Goal: Check status

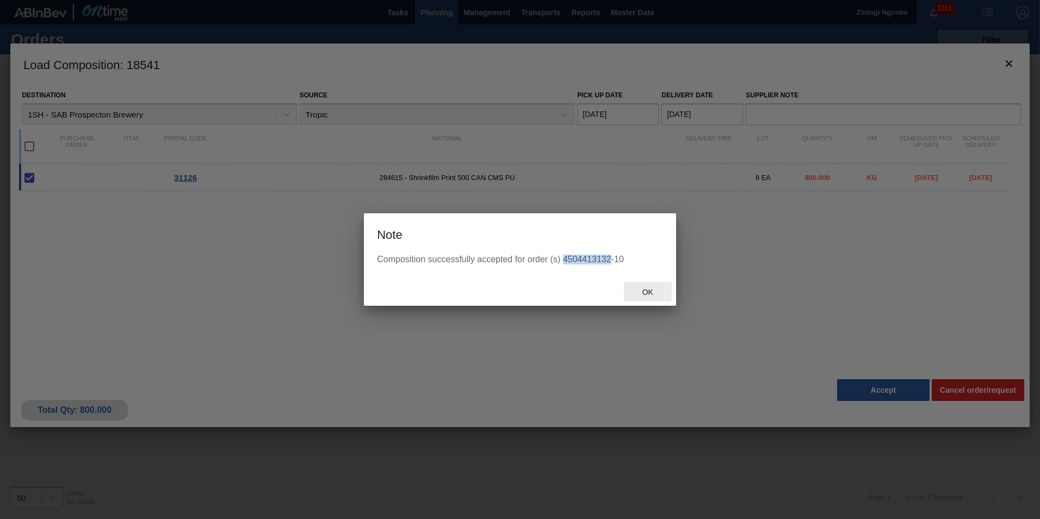
click at [651, 290] on span "Ok" at bounding box center [648, 292] width 28 height 9
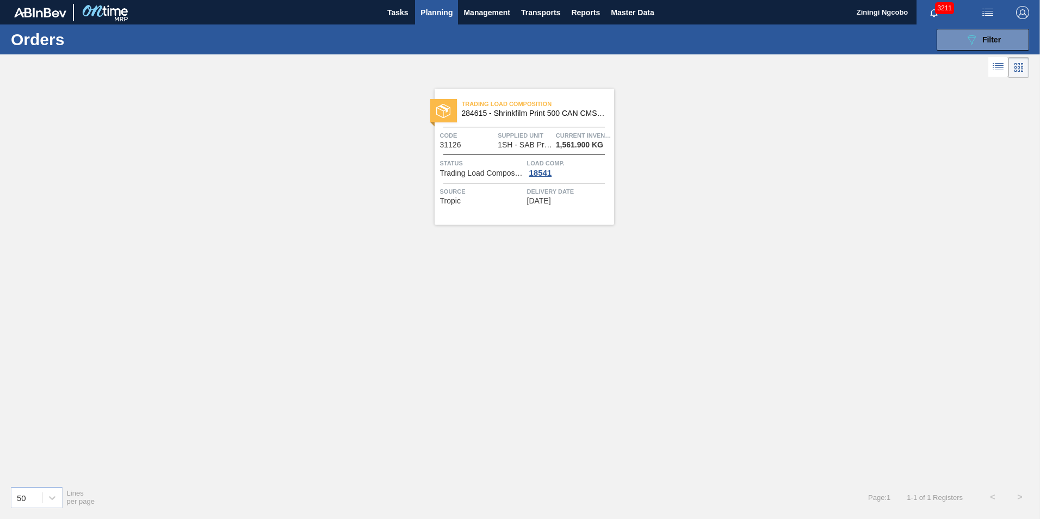
click at [448, 13] on span "Planning" at bounding box center [437, 12] width 32 height 13
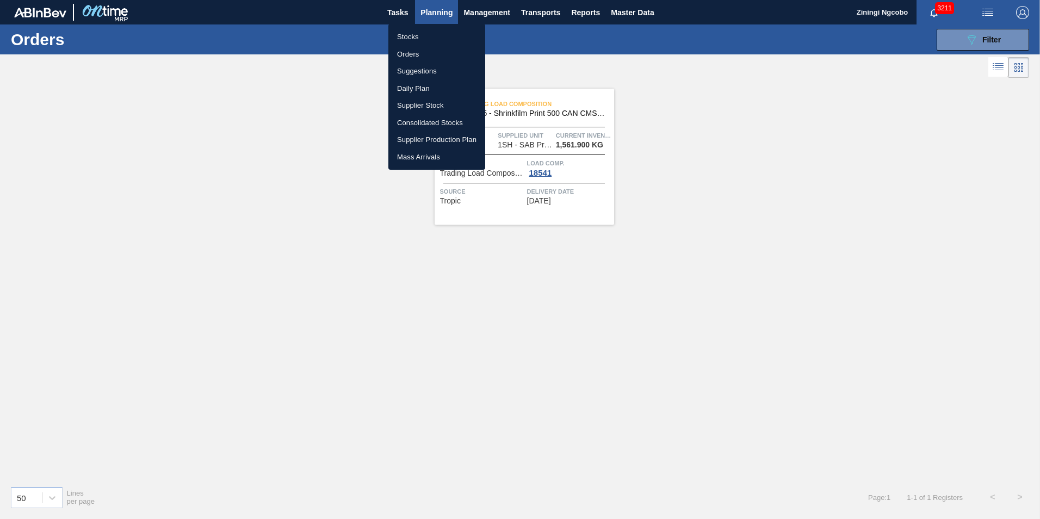
click at [440, 35] on li "Stocks" at bounding box center [437, 36] width 97 height 17
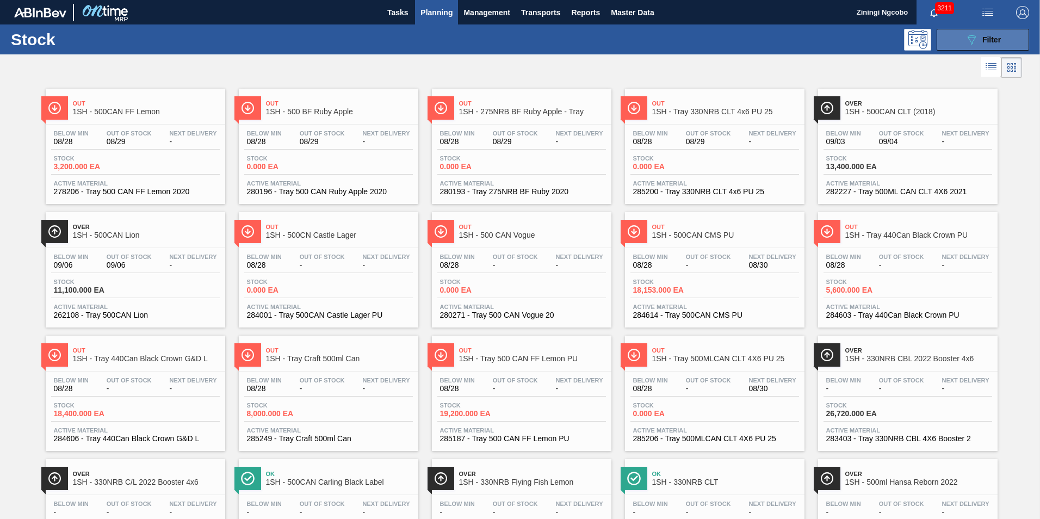
click at [988, 31] on button "089F7B8B-B2A5-4AFE-B5C0-19BA573D28AC Filter" at bounding box center [983, 40] width 93 height 22
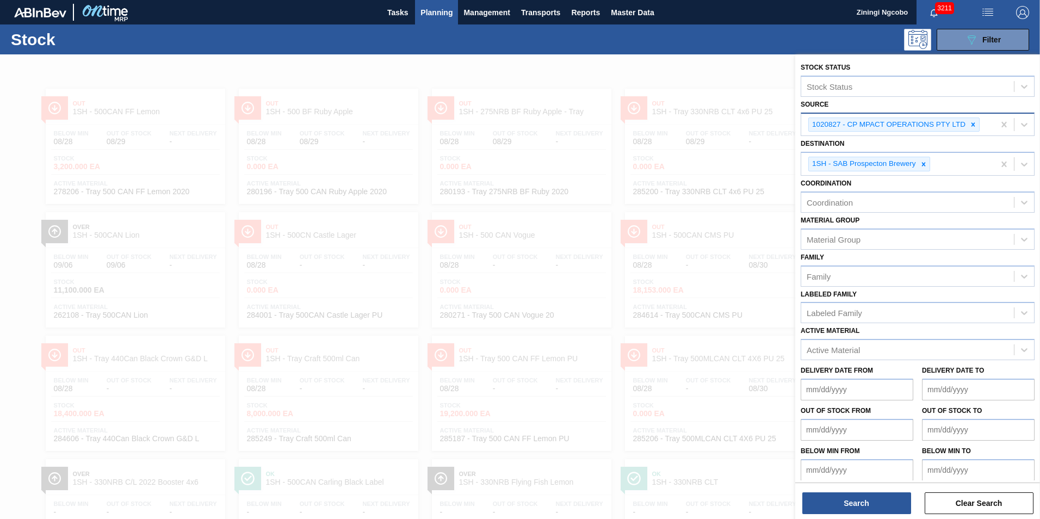
click at [976, 124] on icon at bounding box center [974, 125] width 8 height 8
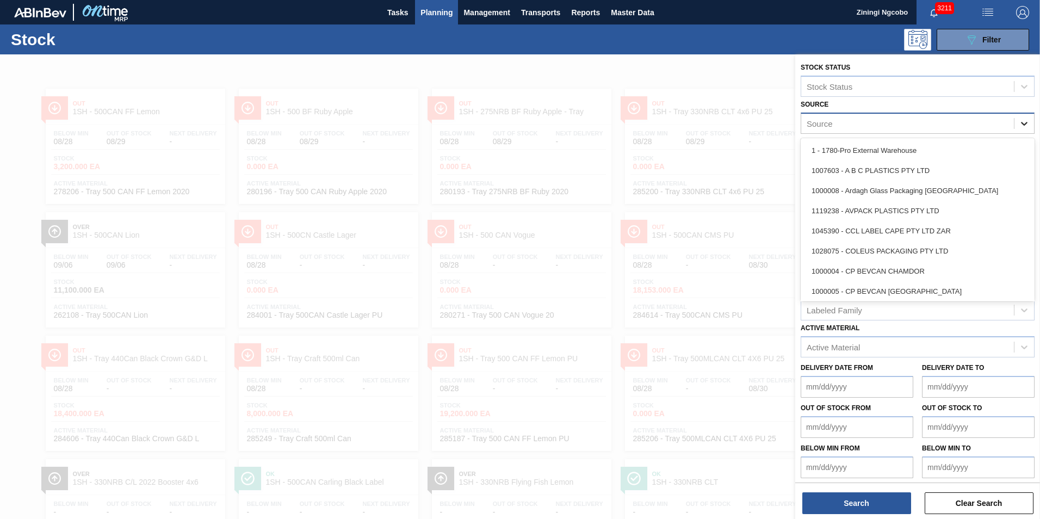
click at [1021, 125] on icon at bounding box center [1024, 123] width 11 height 11
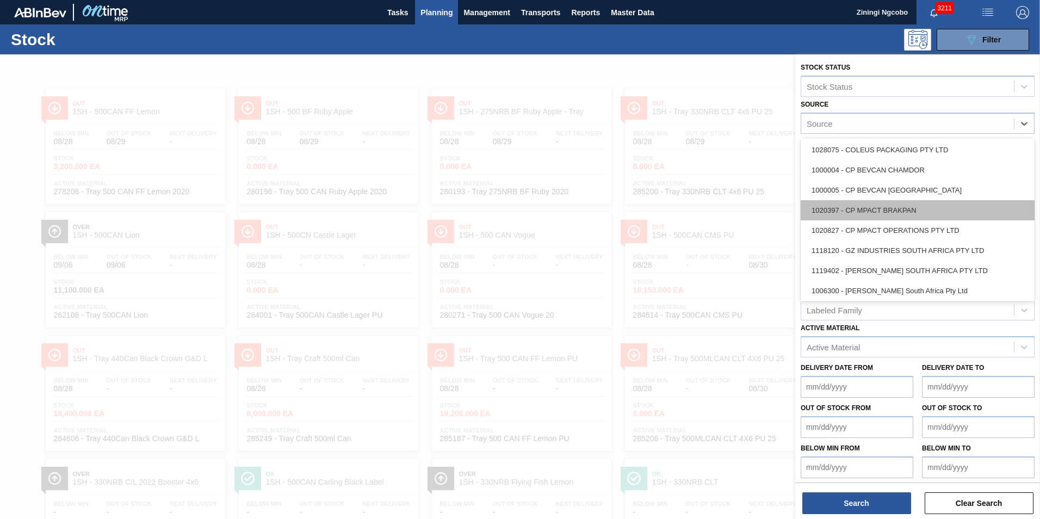
scroll to position [163, 0]
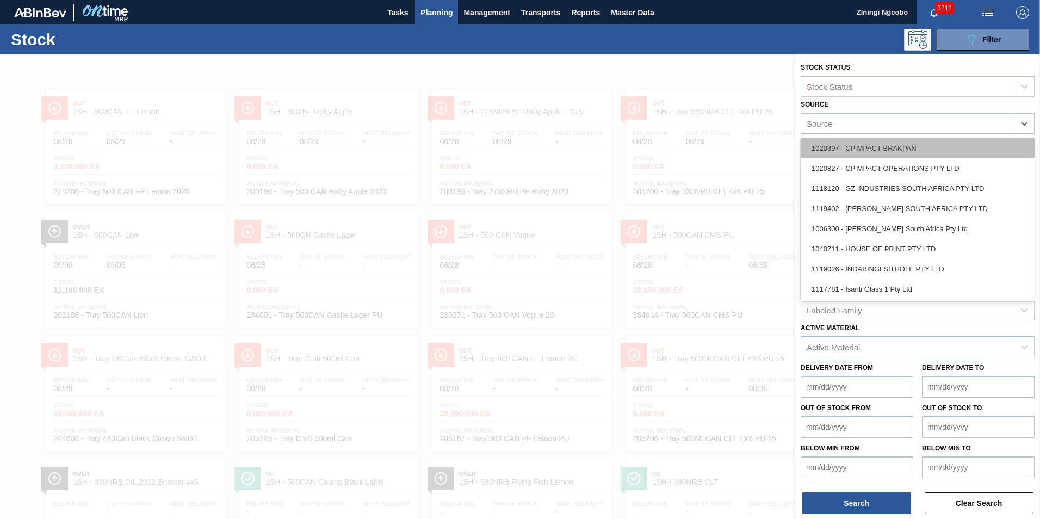
click at [929, 207] on div "1119402 - [PERSON_NAME] SOUTH AFRICA PTY LTD" at bounding box center [918, 209] width 234 height 20
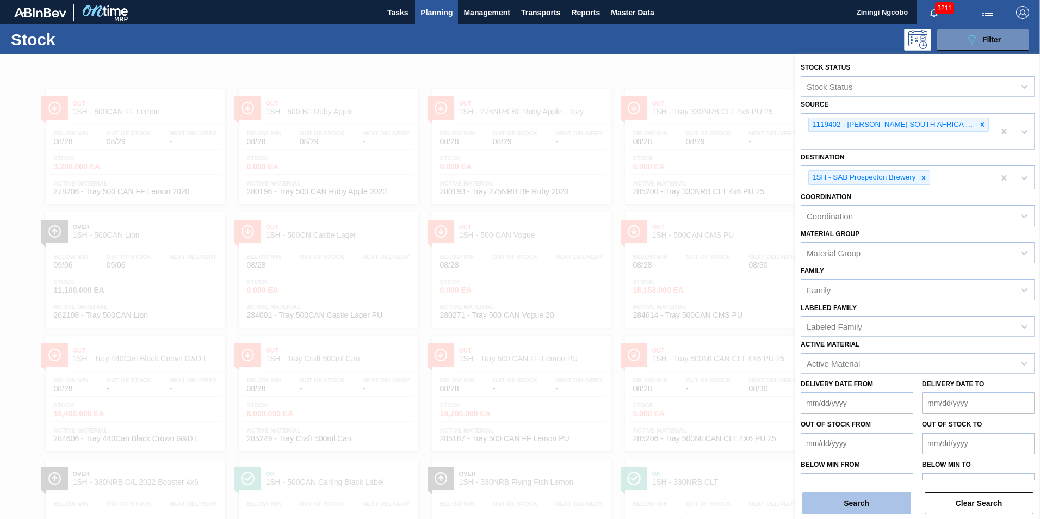
click at [860, 498] on button "Search" at bounding box center [857, 503] width 109 height 22
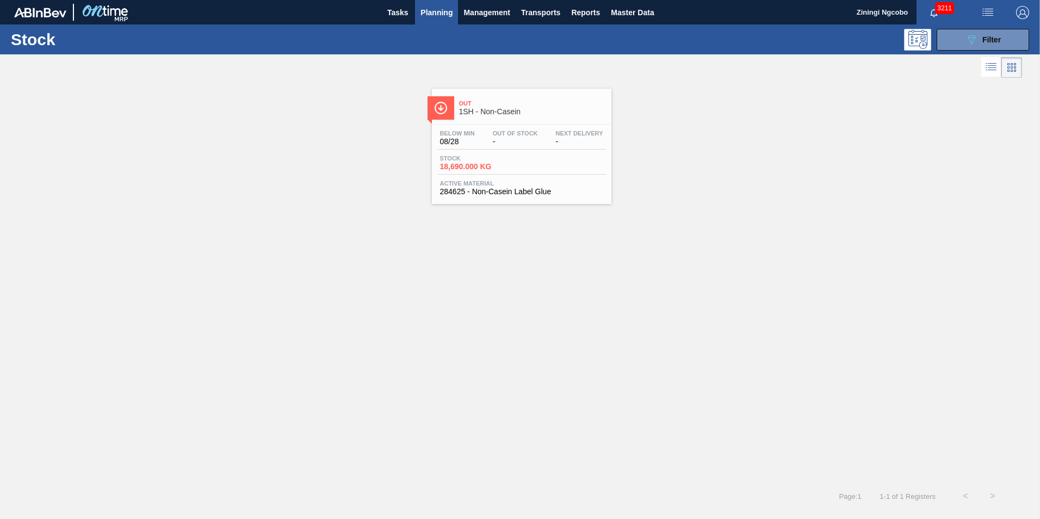
click at [508, 109] on span "1SH - Non-Casein" at bounding box center [532, 112] width 147 height 8
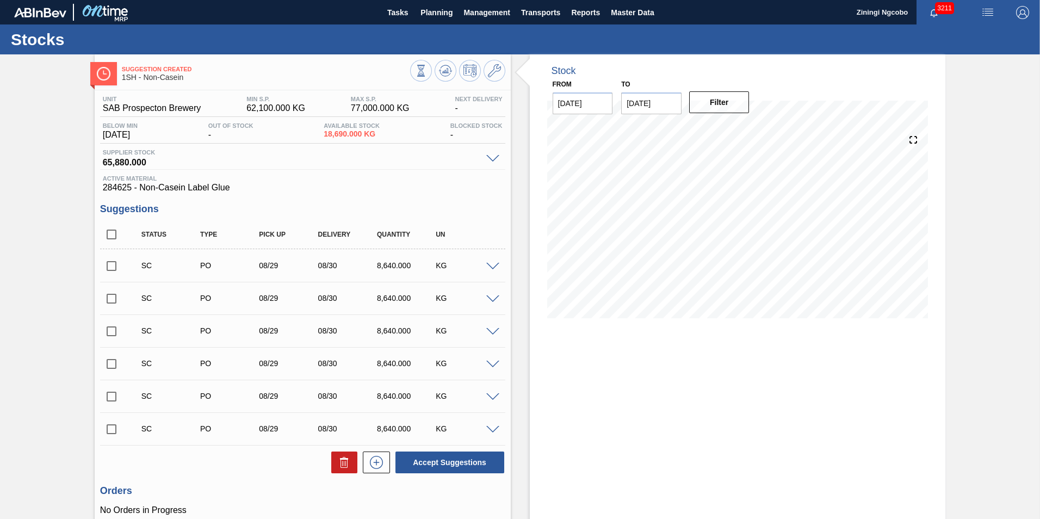
click at [749, 427] on div "Stock From [DATE] to [DATE] Filter 08/29 Stock Projection 18,690 SAP Planning 0…" at bounding box center [738, 333] width 416 height 559
click at [780, 401] on div "Stock From [DATE] to [DATE] Filter 08/29 Stock Projection 18,690 SAP Planning 0…" at bounding box center [738, 333] width 416 height 559
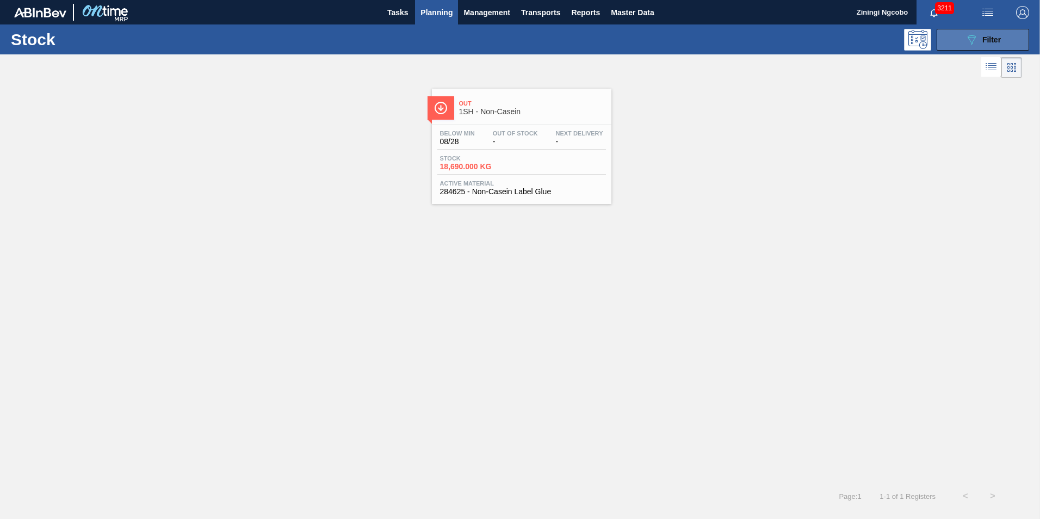
click at [979, 41] on div "089F7B8B-B2A5-4AFE-B5C0-19BA573D28AC Filter" at bounding box center [983, 39] width 36 height 13
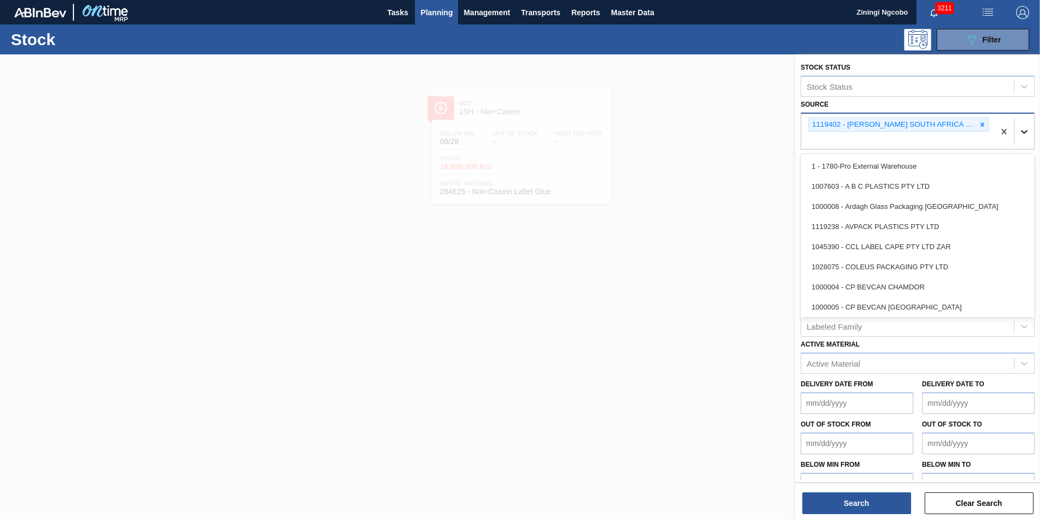
click at [1024, 129] on icon at bounding box center [1024, 131] width 11 height 11
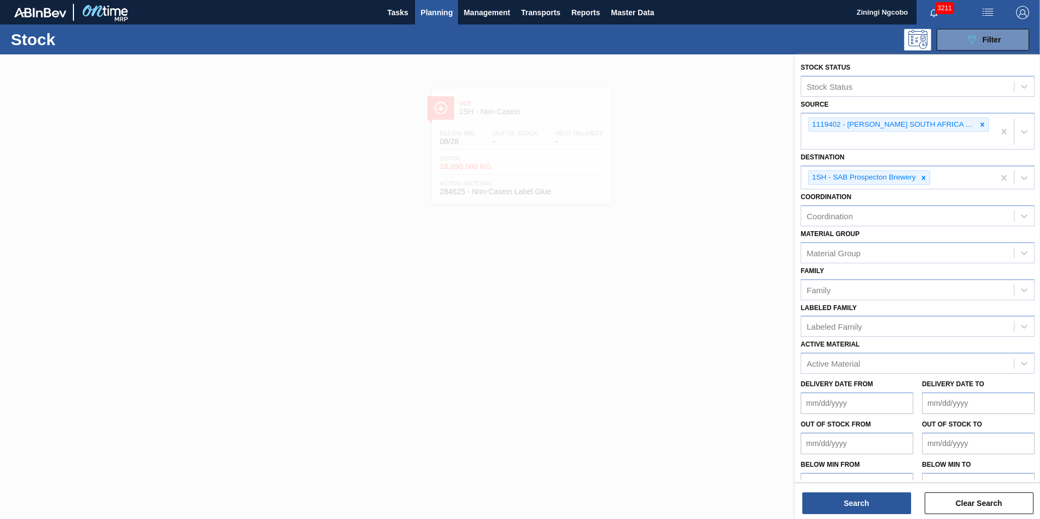
click at [627, 220] on div at bounding box center [520, 313] width 1040 height 519
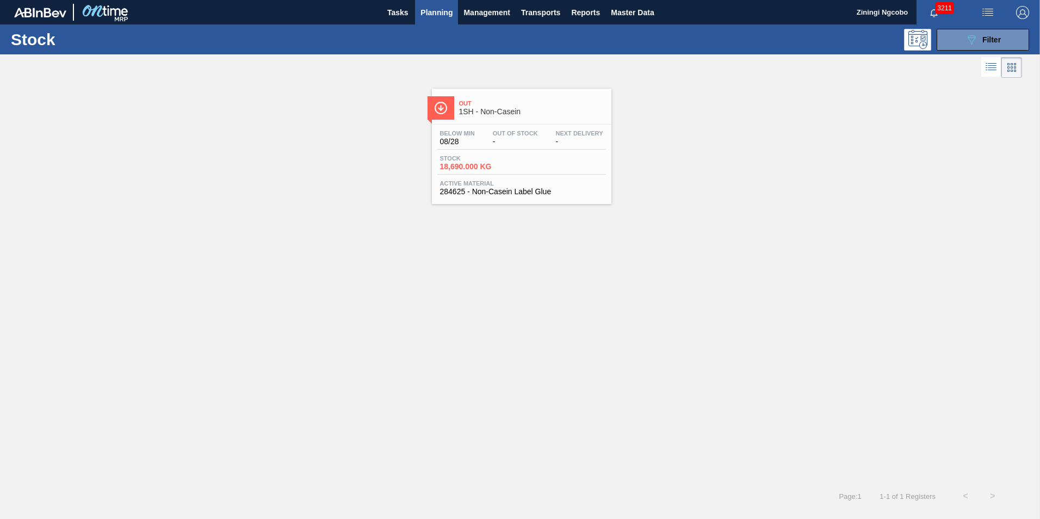
drag, startPoint x: 988, startPoint y: 33, endPoint x: 988, endPoint y: 53, distance: 20.1
click at [988, 33] on div "089F7B8B-B2A5-4AFE-B5C0-19BA573D28AC Filter" at bounding box center [983, 39] width 36 height 13
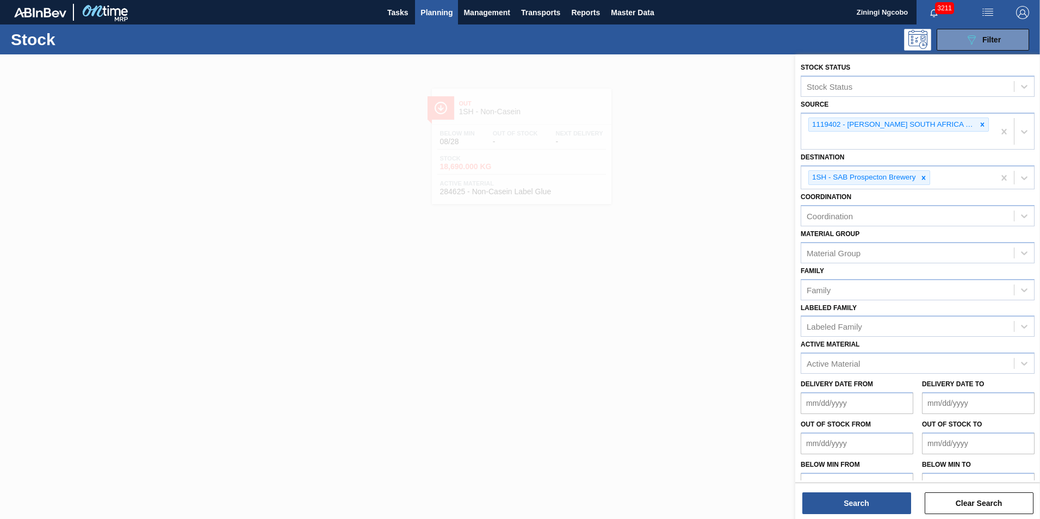
click at [631, 267] on div at bounding box center [520, 313] width 1040 height 519
